Goal: Find specific page/section: Find specific page/section

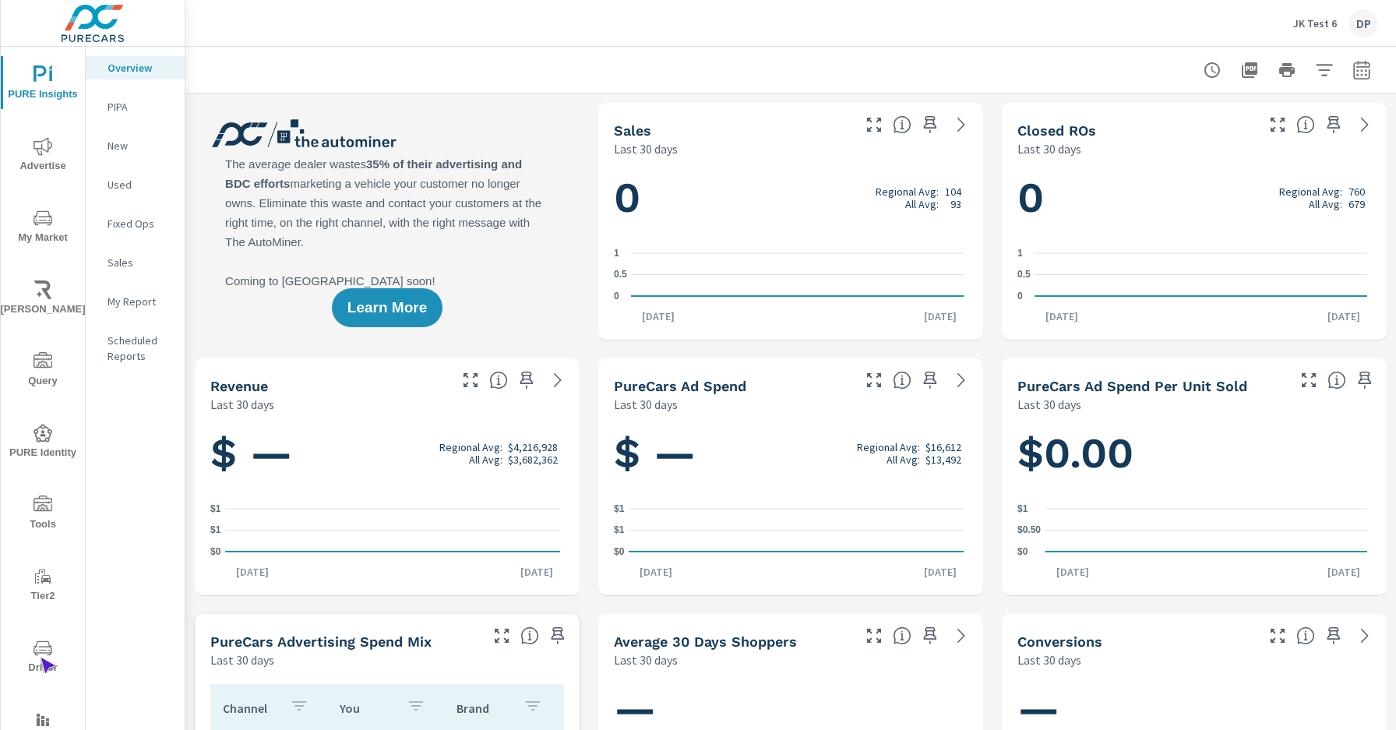
click at [40, 657] on span "Driver" at bounding box center [42, 658] width 75 height 38
